Goal: Information Seeking & Learning: Learn about a topic

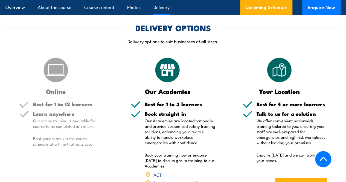
scroll to position [766, 0]
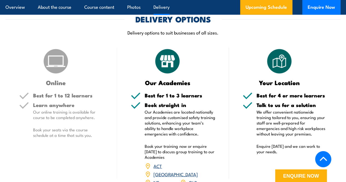
click at [47, 74] on img at bounding box center [55, 61] width 27 height 27
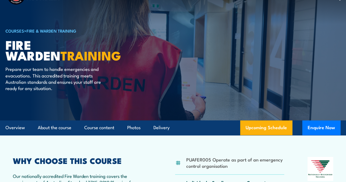
scroll to position [0, 0]
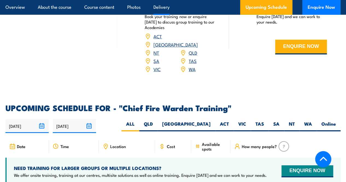
scroll to position [821, 0]
